Goal: Task Accomplishment & Management: Complete application form

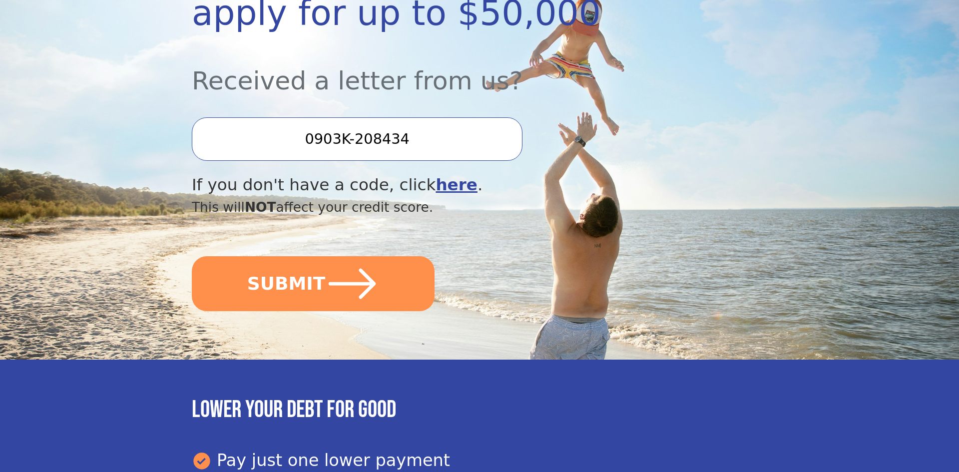
scroll to position [260, 0]
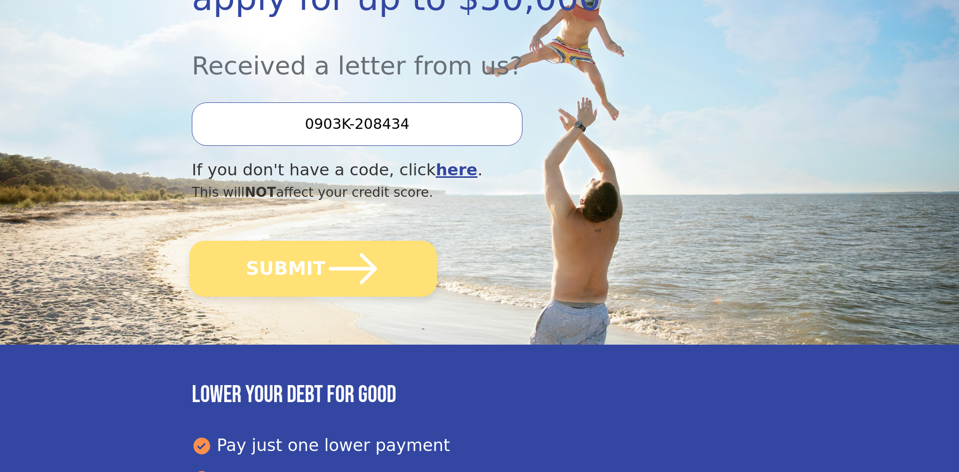
click at [368, 289] on icon "submit" at bounding box center [353, 268] width 55 height 55
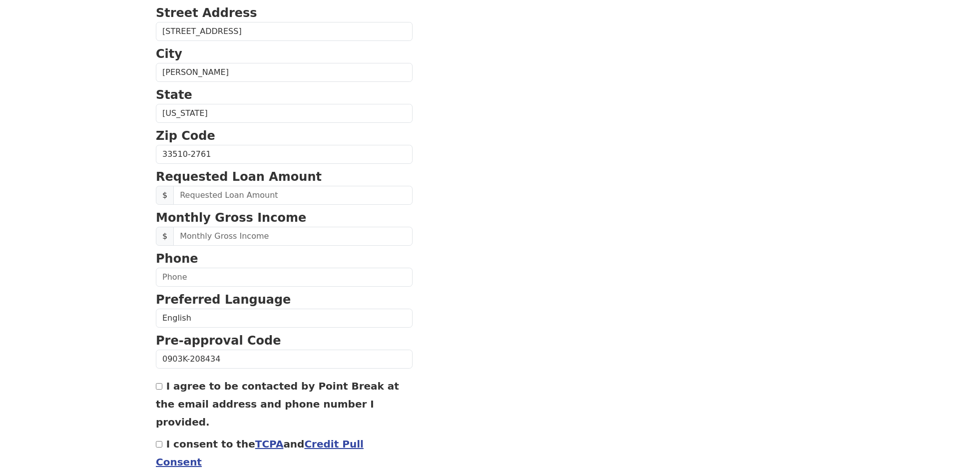
scroll to position [328, 0]
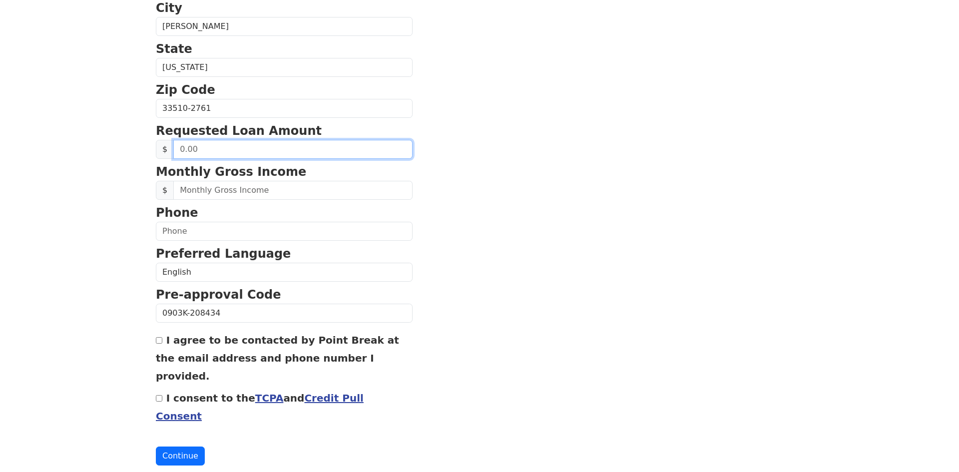
click at [286, 159] on input "text" at bounding box center [292, 149] width 239 height 19
click at [253, 154] on input "text" at bounding box center [292, 149] width 239 height 19
click at [214, 156] on input "40.00" at bounding box center [292, 149] width 239 height 19
type input "40,000.00"
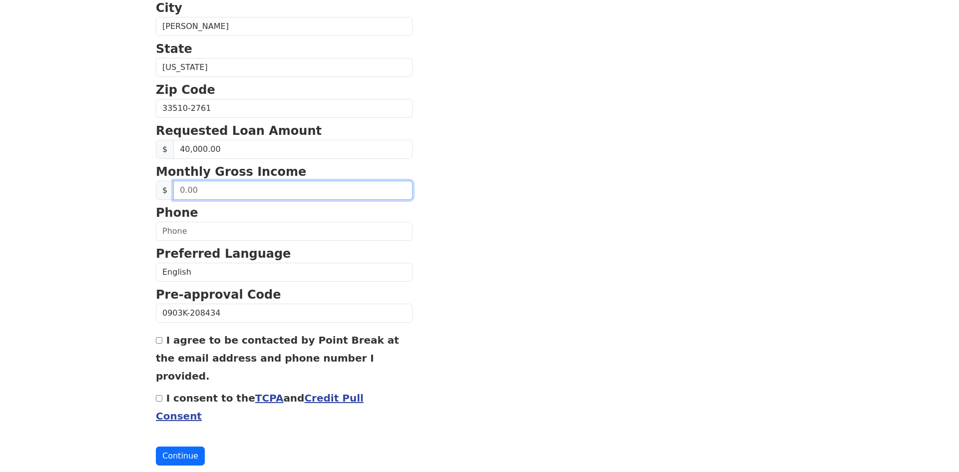
click at [232, 200] on input "text" at bounding box center [292, 190] width 239 height 19
type input "5,852.00"
click at [348, 392] on link "Credit Pull Consent" at bounding box center [260, 407] width 208 height 30
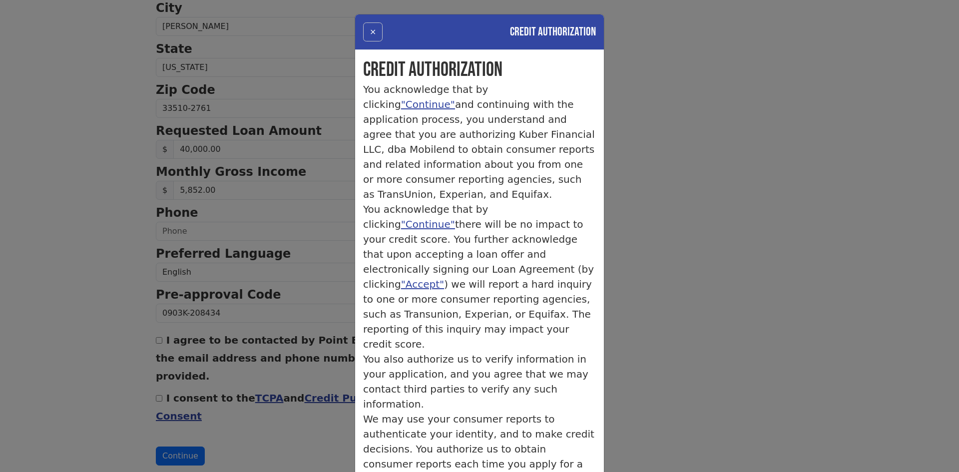
click at [371, 33] on button "×" at bounding box center [372, 31] width 19 height 19
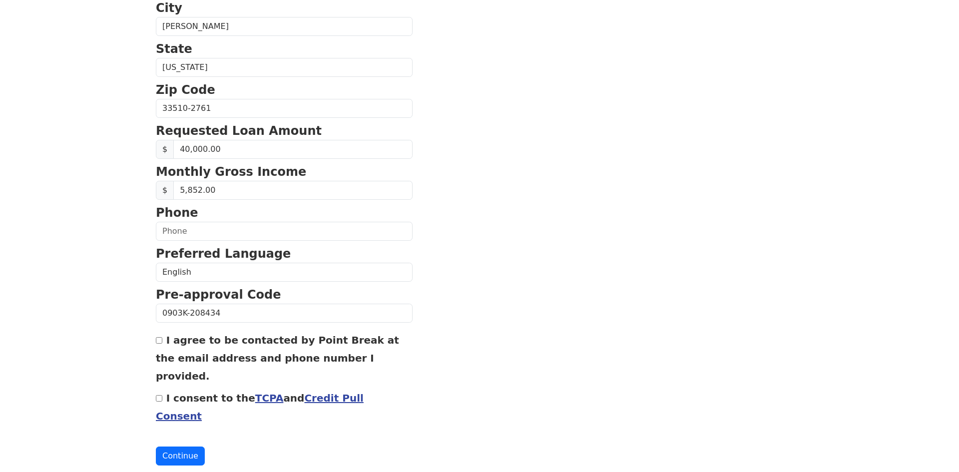
click at [159, 390] on div "I consent to the TCPA and Credit Pull Consent" at bounding box center [284, 407] width 257 height 36
click at [160, 395] on input "I consent to the TCPA and Credit Pull Consent" at bounding box center [159, 398] width 6 height 6
checkbox input "true"
click at [171, 237] on input "text" at bounding box center [284, 231] width 257 height 19
type input "(813) 389-0592"
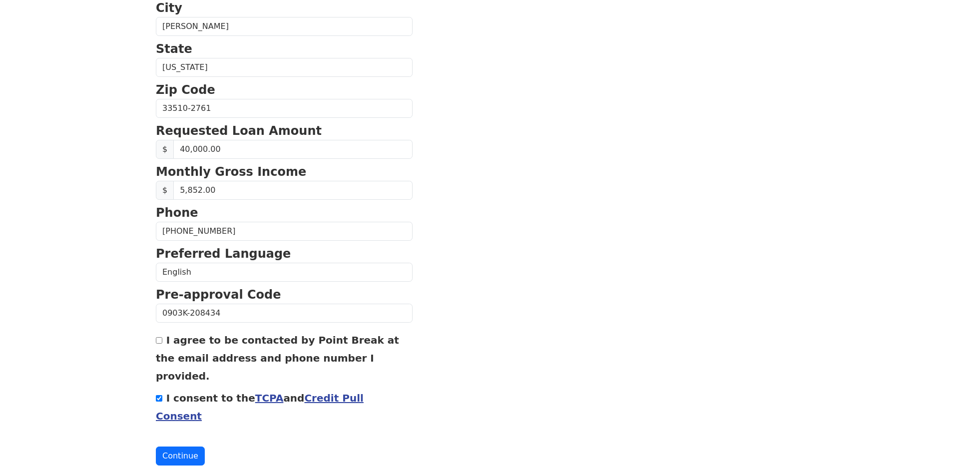
click at [431, 286] on section "First Name Edward Last Name Delgado Email Address Re-Enter Email Address Date o…" at bounding box center [479, 109] width 647 height 712
click at [177, 447] on button "Continue" at bounding box center [180, 456] width 49 height 19
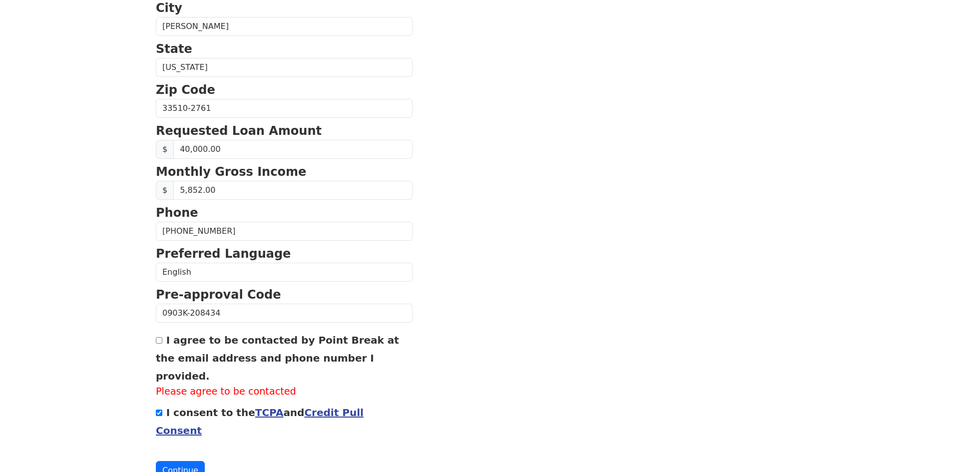
click at [161, 344] on input "I agree to be contacted by Point Break at the email address and phone number I …" at bounding box center [159, 340] width 6 height 6
checkbox input "true"
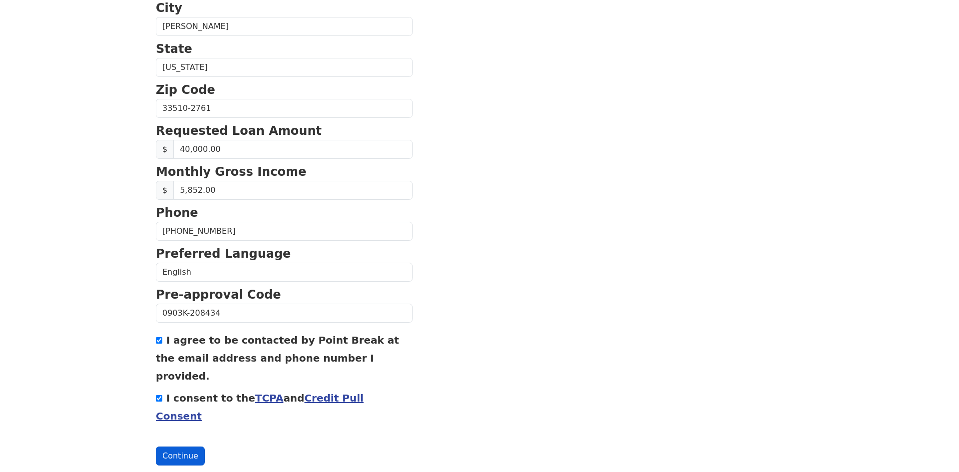
click at [175, 447] on button "Continue" at bounding box center [180, 456] width 49 height 19
click at [181, 447] on button "Continue" at bounding box center [180, 456] width 49 height 19
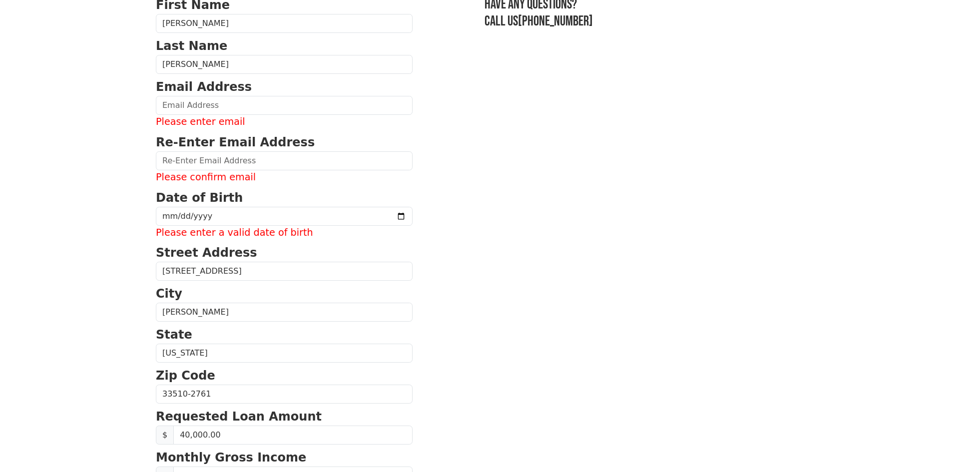
scroll to position [71, 0]
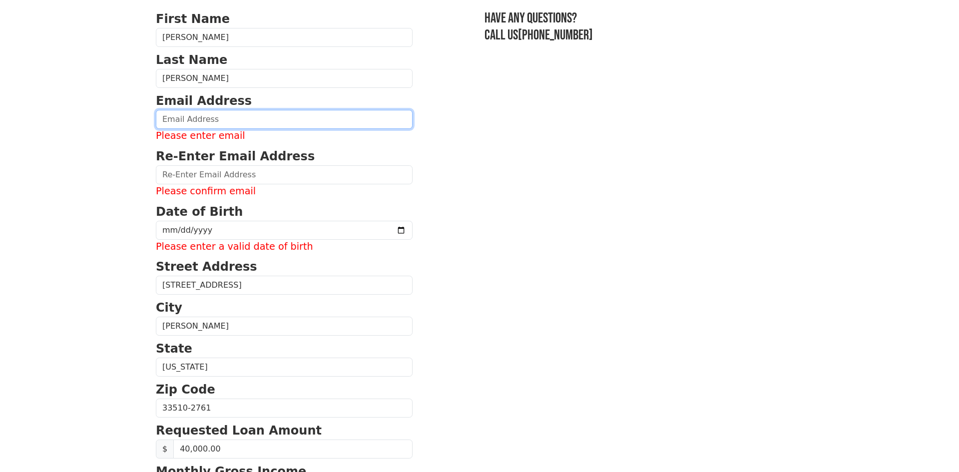
click at [216, 127] on input "email" at bounding box center [284, 119] width 257 height 19
type input "[EMAIL_ADDRESS][DOMAIN_NAME]"
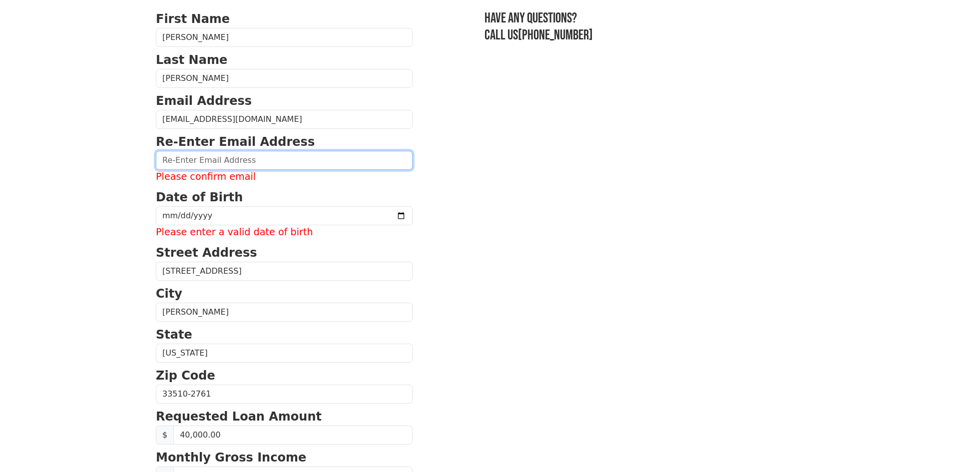
click at [214, 165] on input "email" at bounding box center [284, 160] width 257 height 19
click at [204, 162] on input "ewadel@yaoo,com" at bounding box center [284, 160] width 257 height 19
type input "ewadel@yahoo,com"
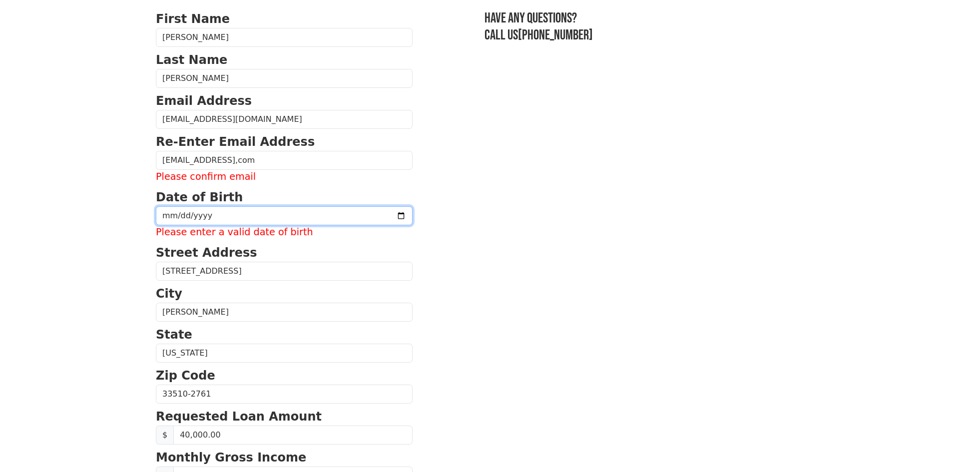
click at [217, 220] on input "date" at bounding box center [284, 215] width 257 height 19
type input "[DATE]"
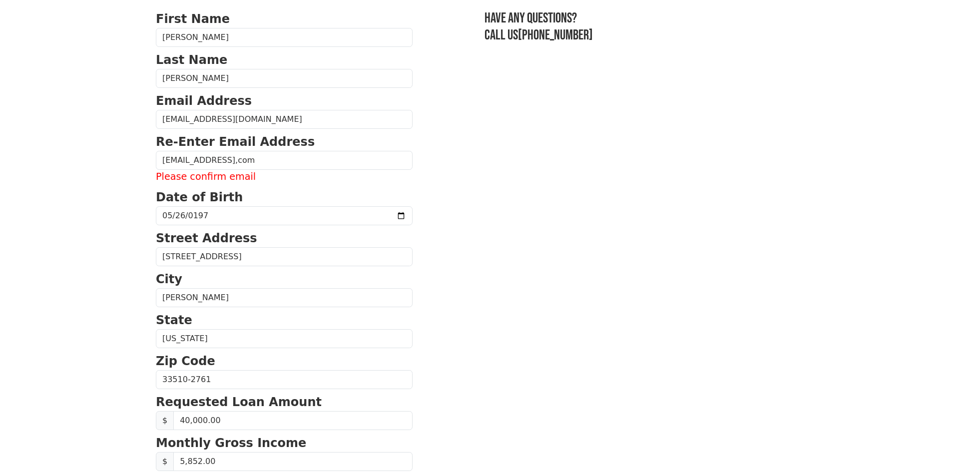
click at [280, 279] on p "City" at bounding box center [284, 279] width 257 height 18
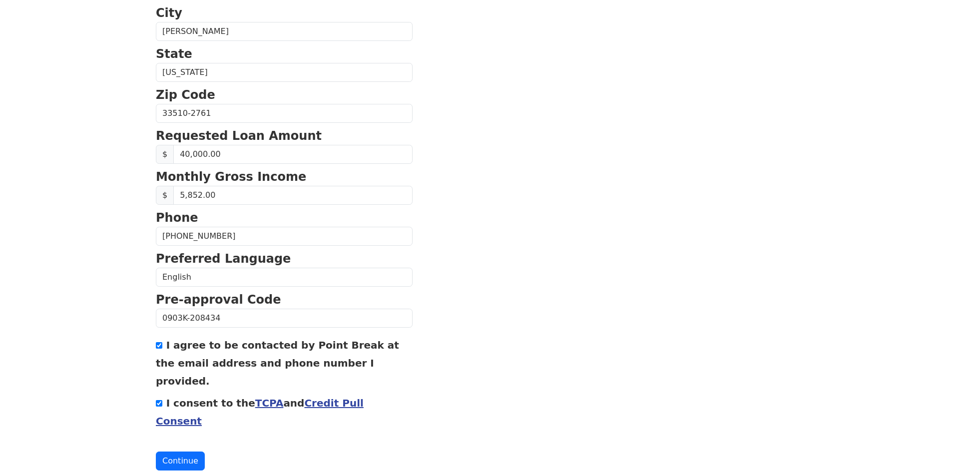
scroll to position [343, 0]
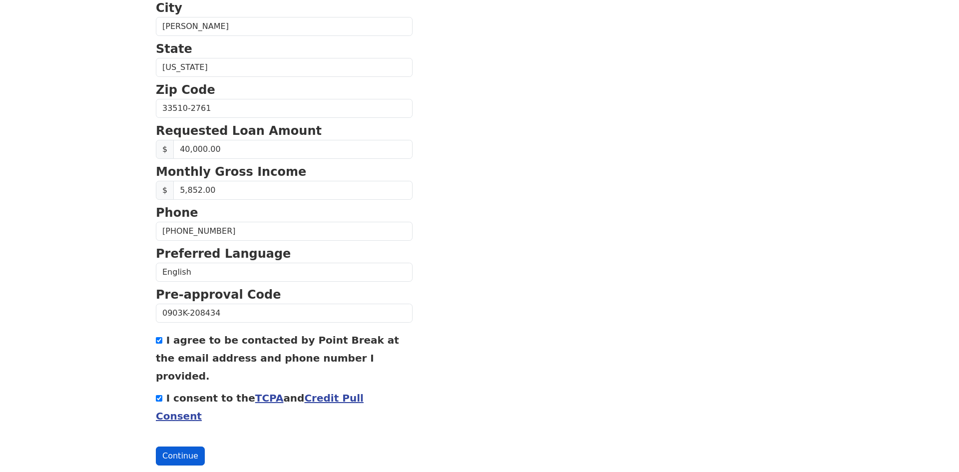
click at [178, 447] on button "Continue" at bounding box center [180, 456] width 49 height 19
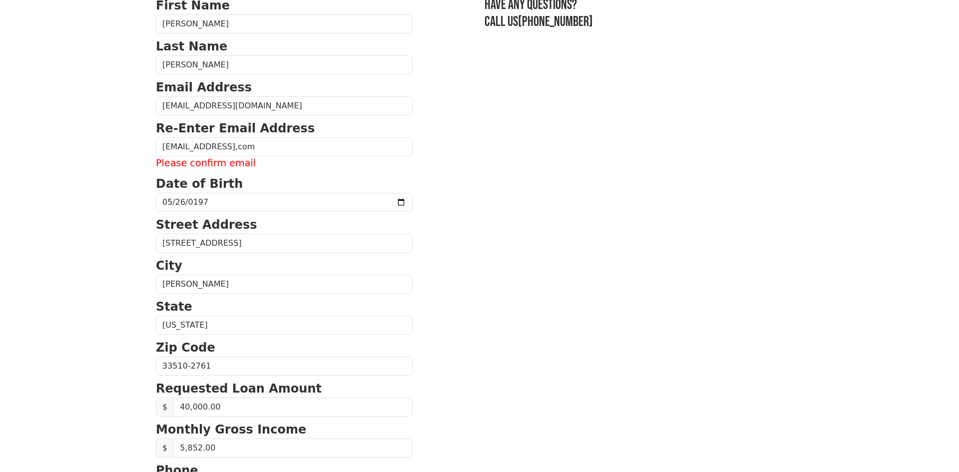
scroll to position [83, 0]
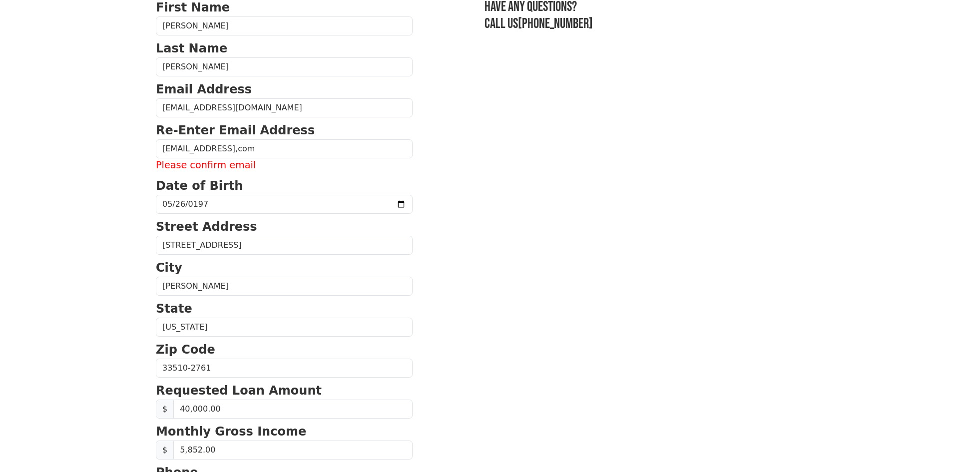
click at [237, 170] on label "Please confirm email" at bounding box center [284, 165] width 257 height 14
click at [251, 153] on input "ewadel@yahoo,com" at bounding box center [284, 148] width 257 height 19
click at [286, 204] on input "[DATE]" at bounding box center [284, 204] width 257 height 19
click at [185, 414] on input "40,000.00" at bounding box center [292, 409] width 239 height 19
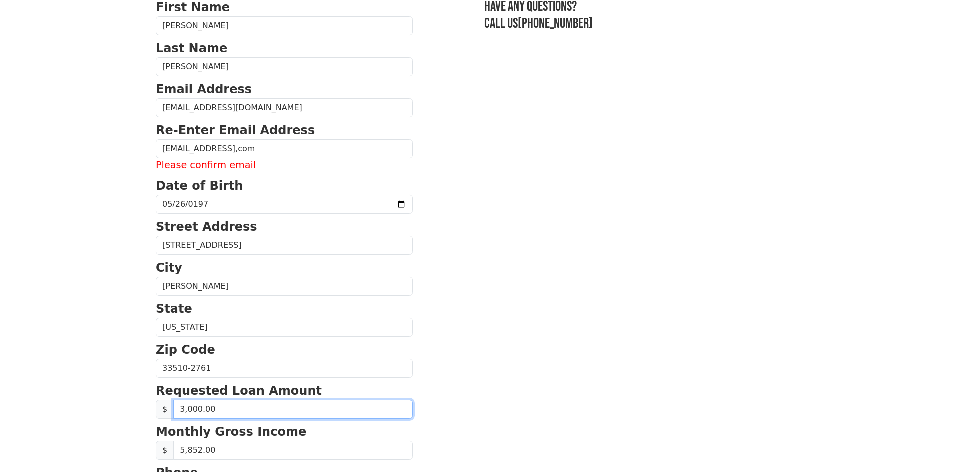
type input "30,000.00"
click at [462, 346] on section "First Name Edward Last Name Delgado Email Address ewadel@yahoo.com Re-Enter Ema…" at bounding box center [479, 362] width 647 height 727
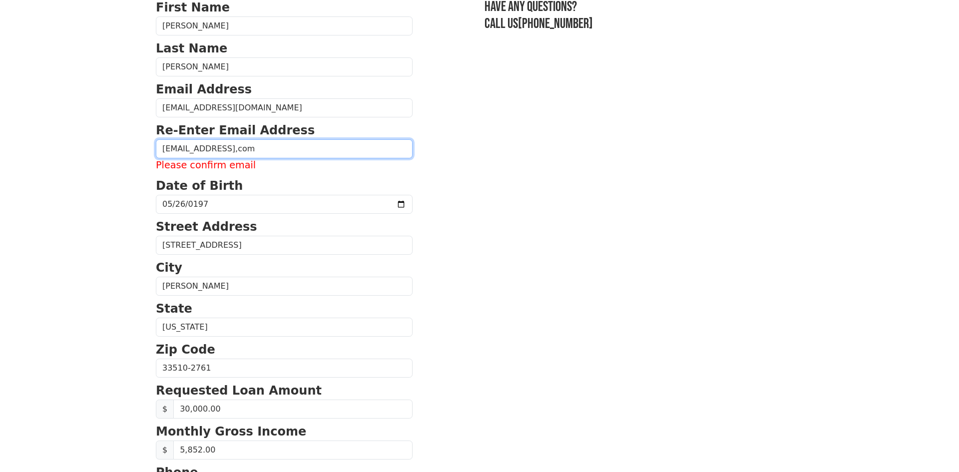
click at [268, 152] on input "ewadel@yahoo,com" at bounding box center [284, 148] width 257 height 19
type input "e"
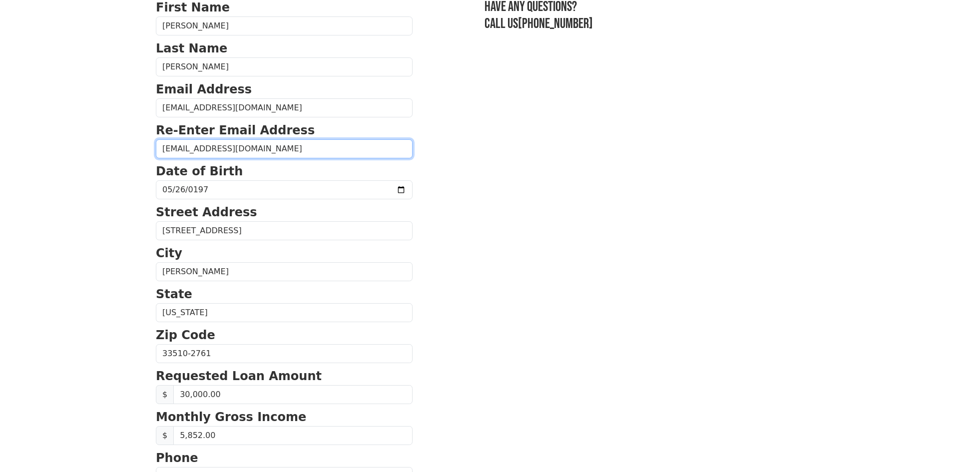
type input "[EMAIL_ADDRESS][DOMAIN_NAME]"
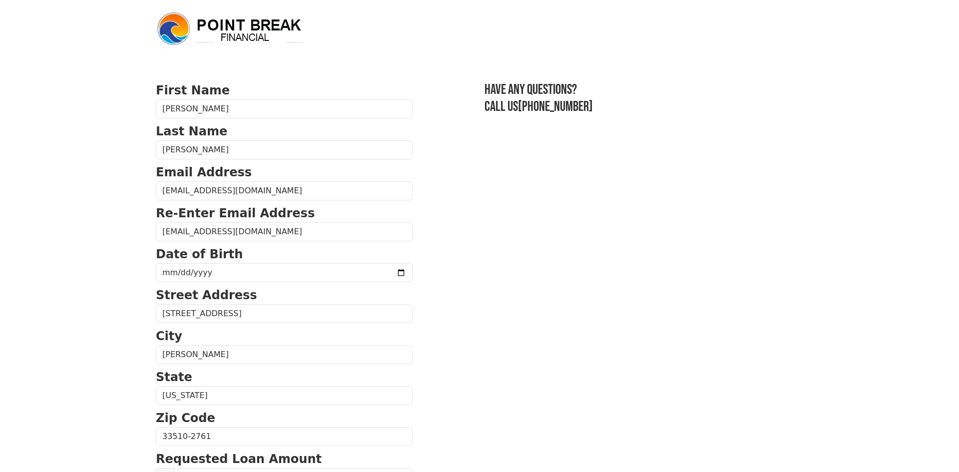
scroll to position [83, 0]
